Goal: Obtain resource: Download file/media

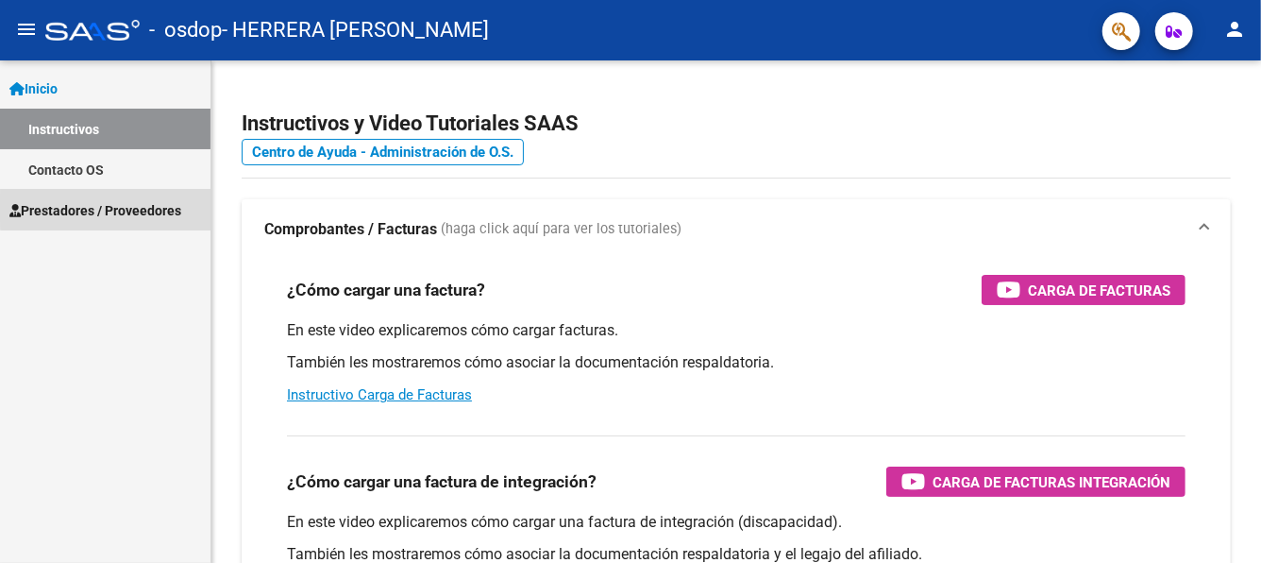
click at [126, 207] on span "Prestadores / Proveedores" at bounding box center [95, 210] width 172 height 21
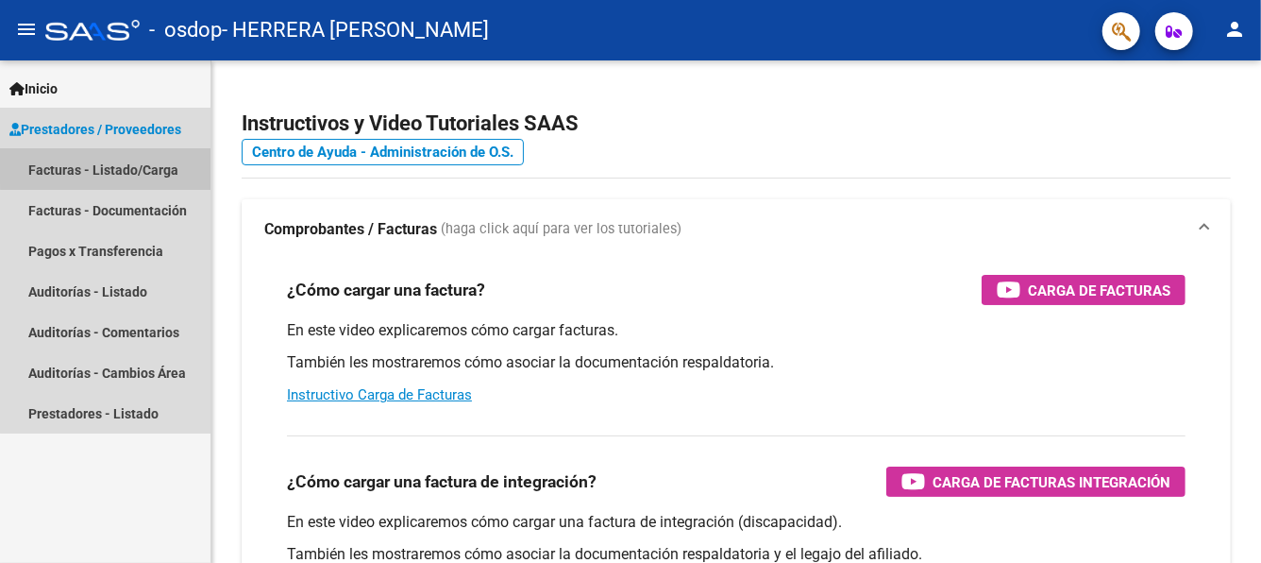
click at [126, 163] on link "Facturas - Listado/Carga" at bounding box center [105, 169] width 211 height 41
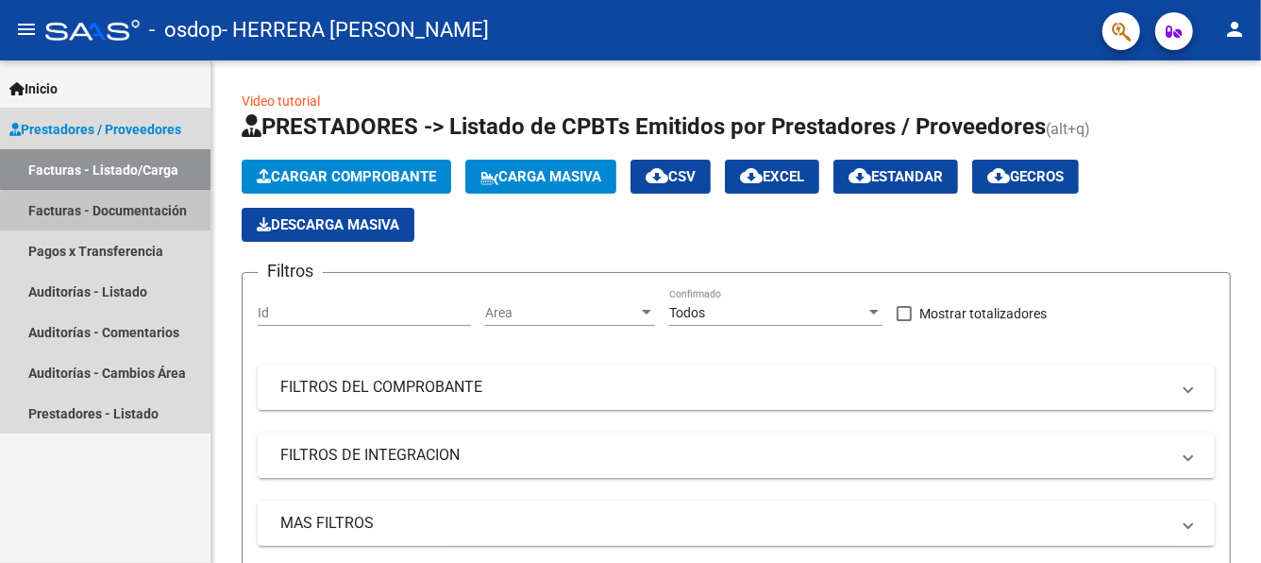
click at [118, 213] on link "Facturas - Documentación" at bounding box center [105, 210] width 211 height 41
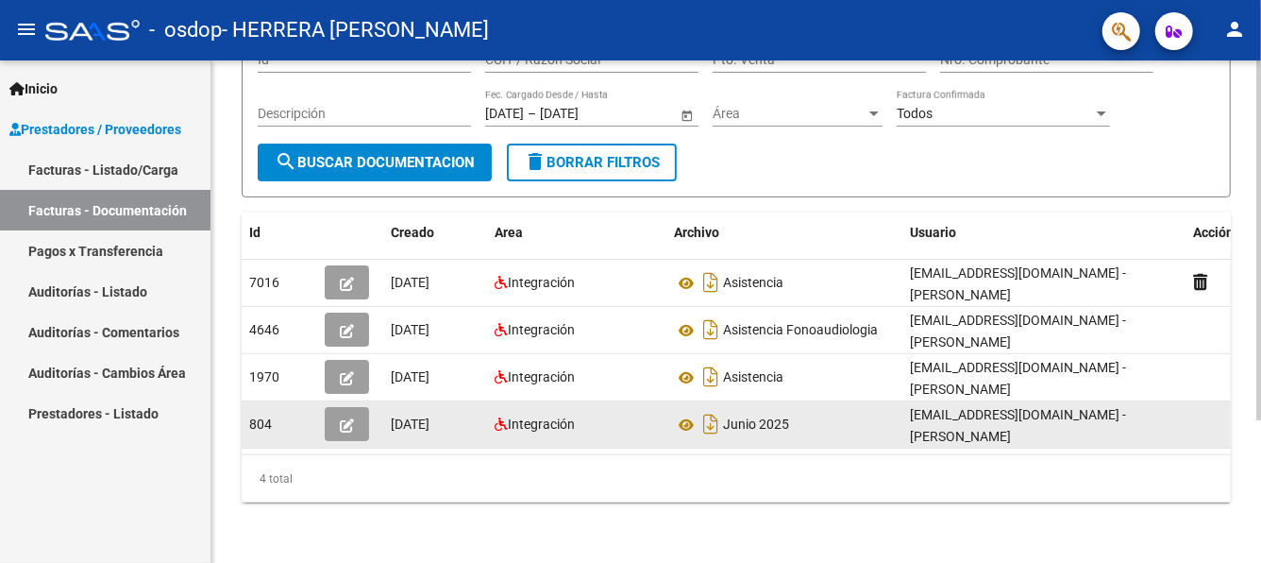
click at [949, 417] on div "[EMAIL_ADDRESS][DOMAIN_NAME] - [PERSON_NAME]" at bounding box center [1044, 424] width 268 height 40
click at [365, 416] on button "button" at bounding box center [347, 424] width 44 height 34
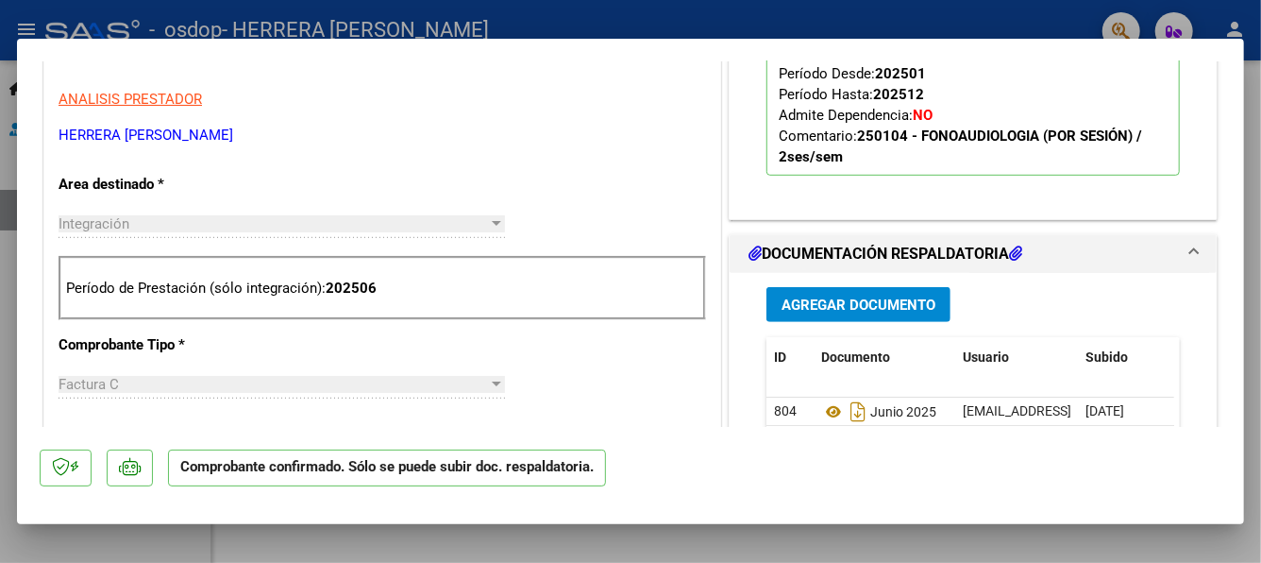
scroll to position [660, 0]
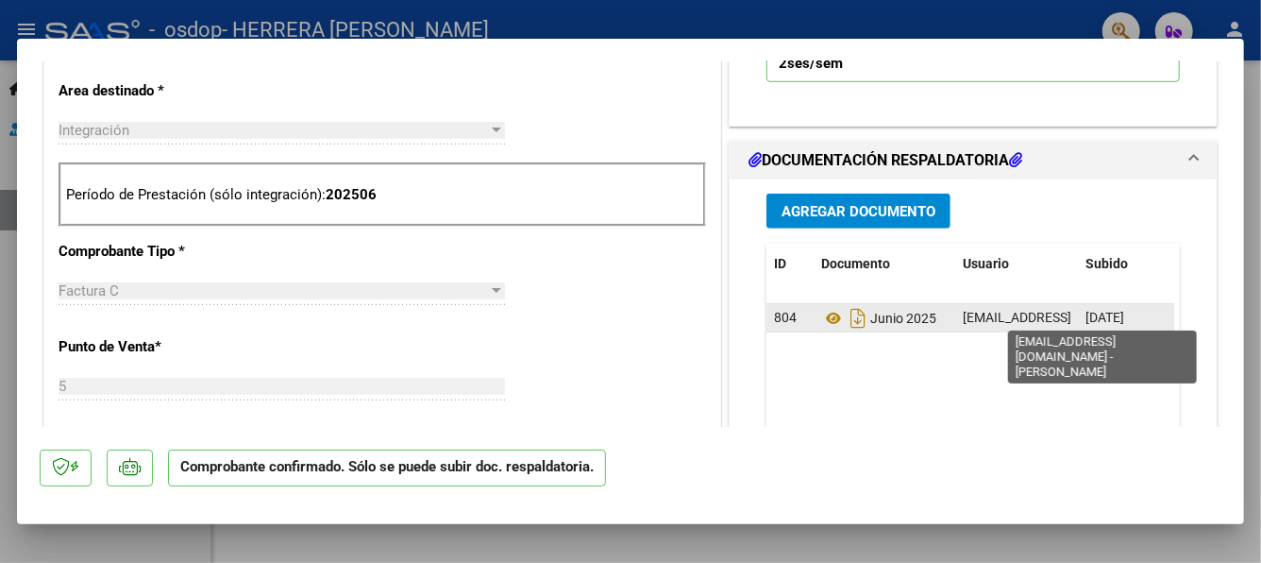
click at [979, 312] on span "[EMAIL_ADDRESS][DOMAIN_NAME] - [PERSON_NAME]" at bounding box center [1123, 317] width 320 height 15
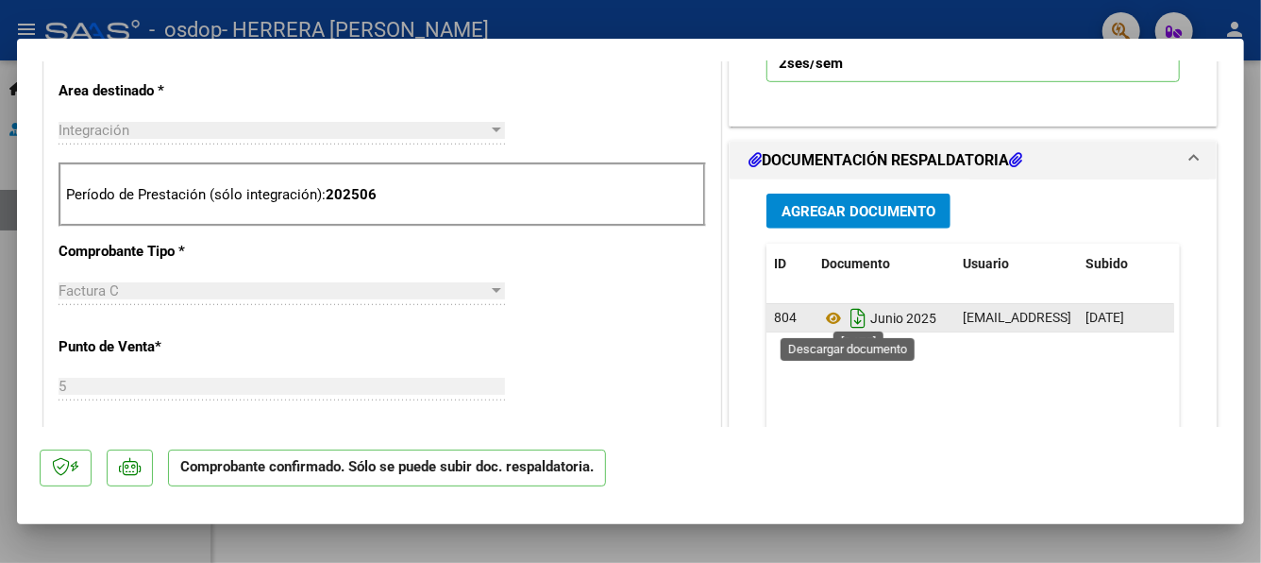
click at [848, 323] on icon "Descargar documento" at bounding box center [858, 318] width 25 height 30
